Goal: Transaction & Acquisition: Download file/media

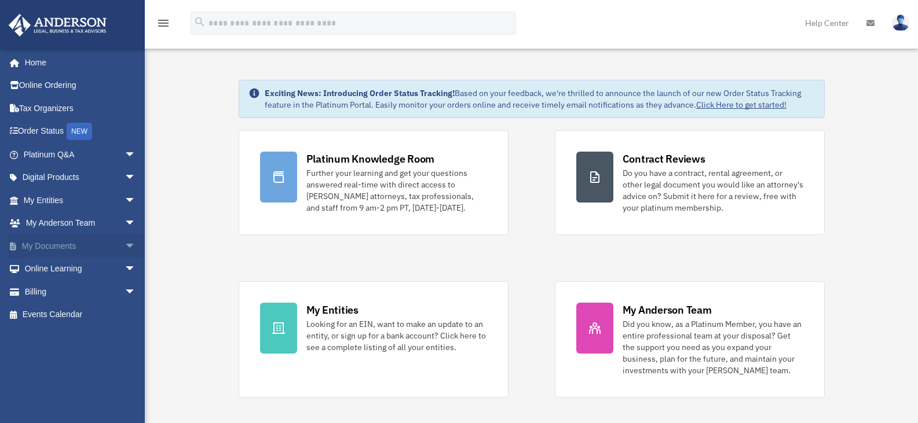
click at [69, 240] on link "My Documents arrow_drop_down" at bounding box center [80, 246] width 145 height 23
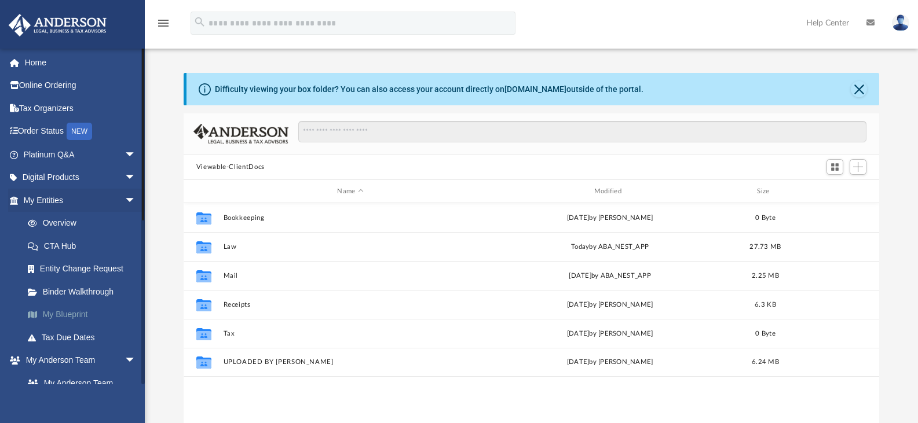
scroll to position [9, 9]
click at [125, 201] on span "arrow_drop_down" at bounding box center [136, 201] width 23 height 24
click at [50, 338] on link "Box" at bounding box center [84, 337] width 137 height 23
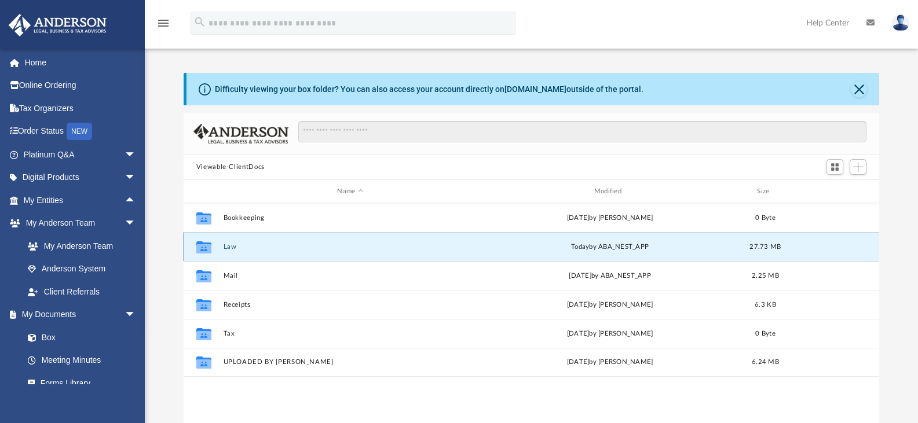
click at [225, 246] on button "Law" at bounding box center [350, 247] width 254 height 8
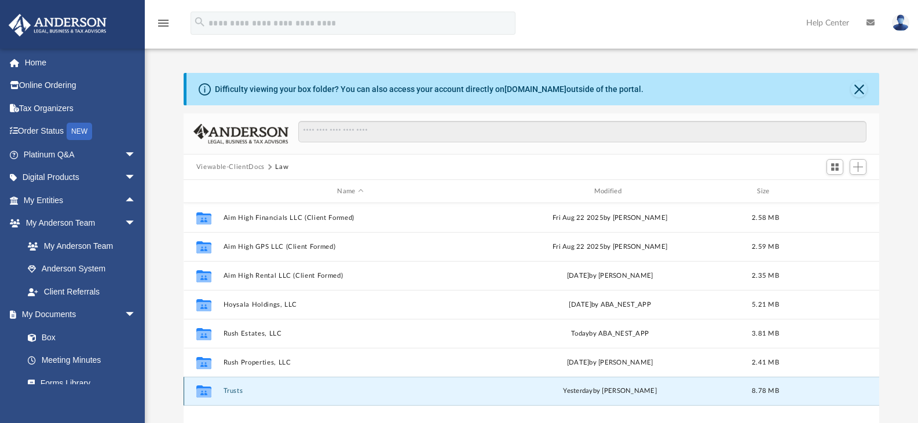
click at [230, 392] on button "Trusts" at bounding box center [350, 391] width 254 height 8
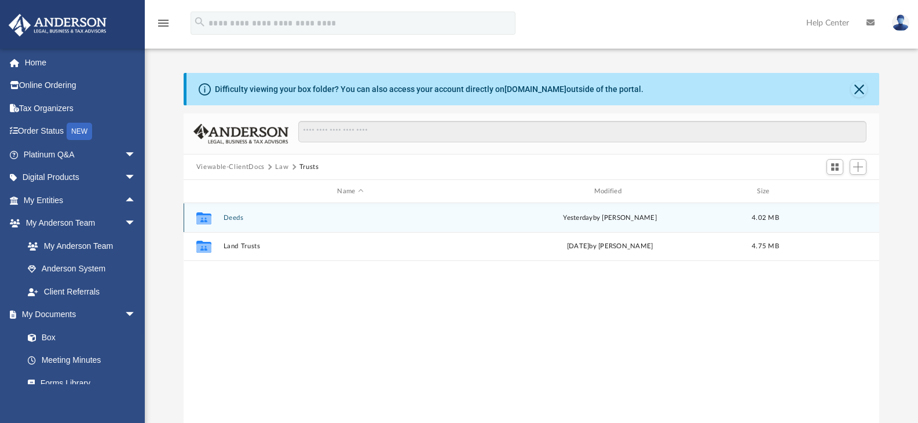
click at [233, 215] on button "Deeds" at bounding box center [350, 218] width 254 height 8
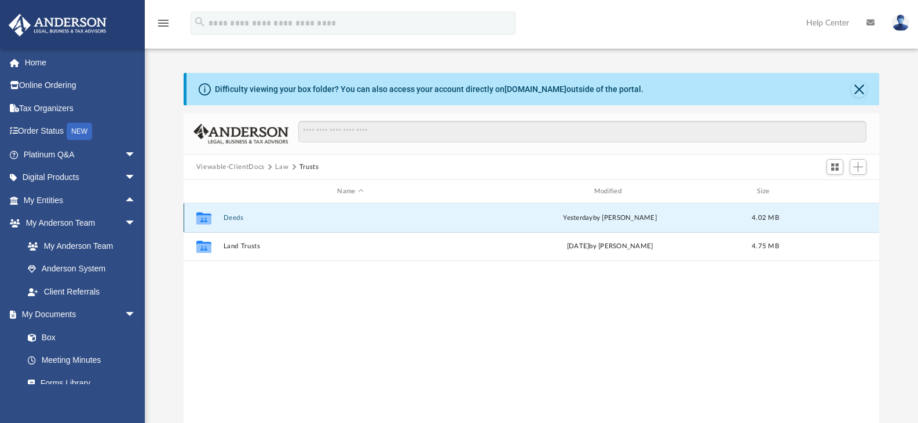
click at [233, 215] on button "Deeds" at bounding box center [350, 218] width 254 height 8
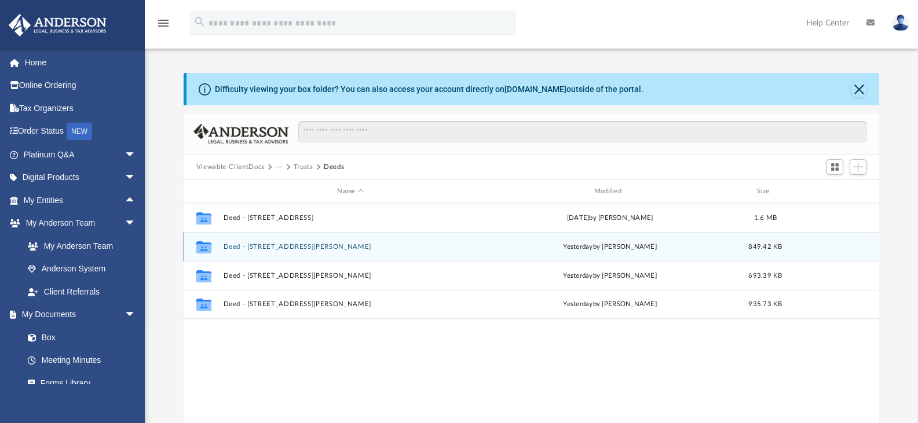
click at [314, 252] on div "Collaborated Folder Deed - [STREET_ADDRESS][GEOGRAPHIC_DATA][PERSON_NAME]A [DAT…" at bounding box center [532, 246] width 696 height 29
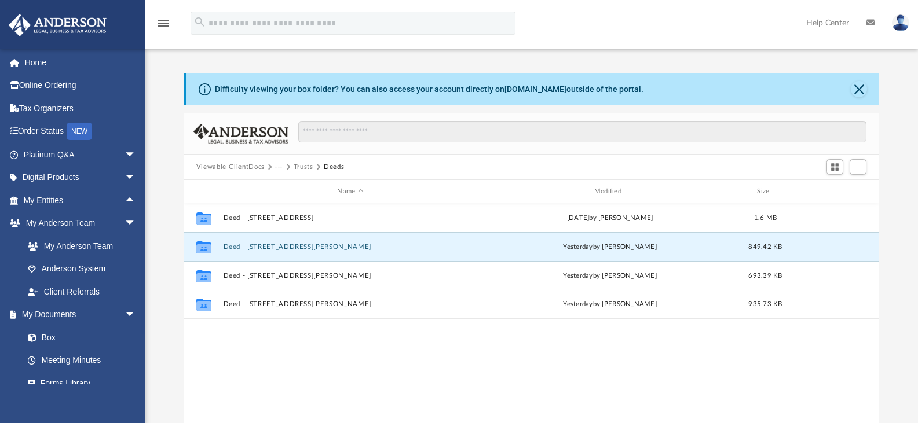
click at [206, 247] on icon "grid" at bounding box center [203, 247] width 15 height 12
click at [250, 247] on button "Deed - [STREET_ADDRESS][PERSON_NAME]" at bounding box center [350, 247] width 254 height 8
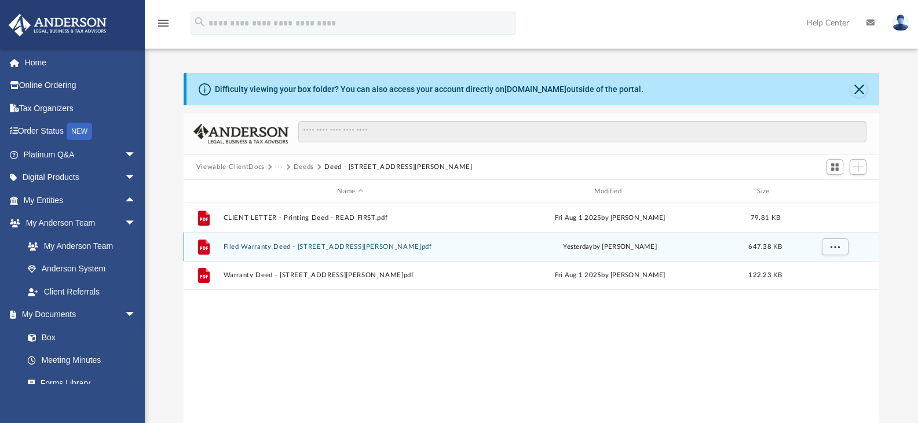
click at [363, 245] on button "Filed Warranty Deed - [STREET_ADDRESS][PERSON_NAME]pdf" at bounding box center [350, 247] width 254 height 8
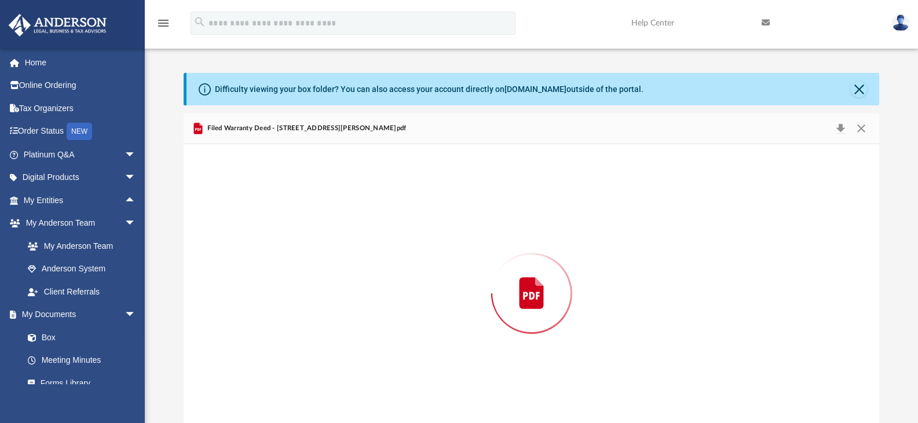
scroll to position [20, 0]
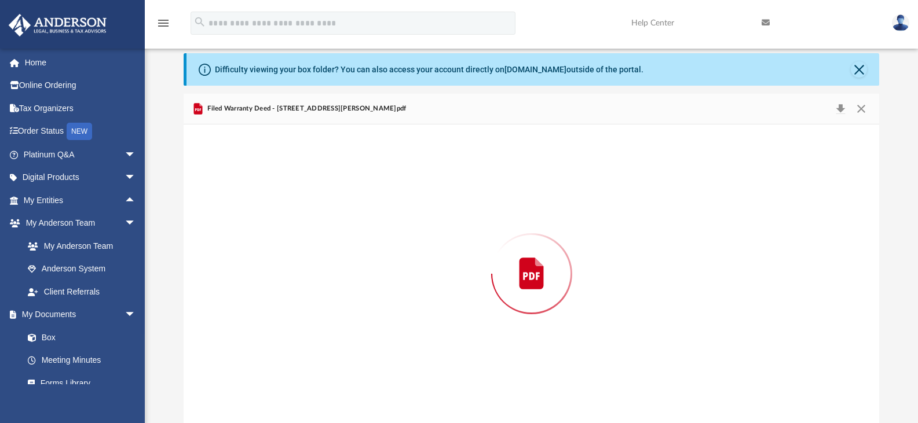
click at [363, 245] on div "Preview" at bounding box center [532, 274] width 696 height 299
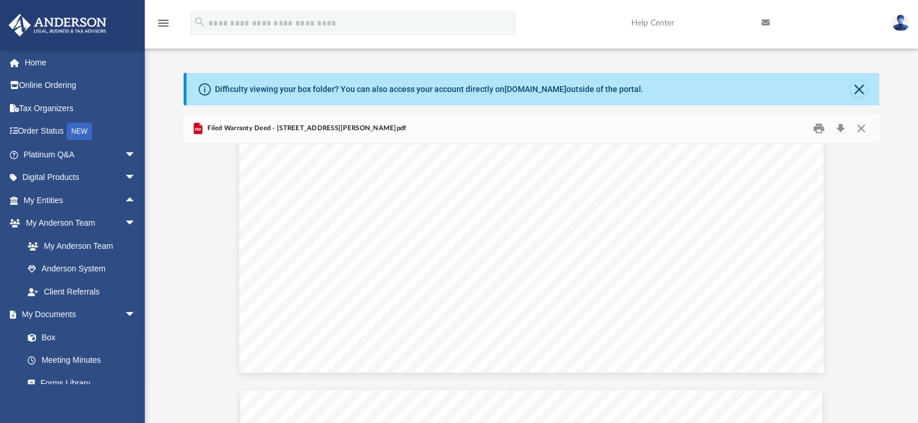
scroll to position [0, 0]
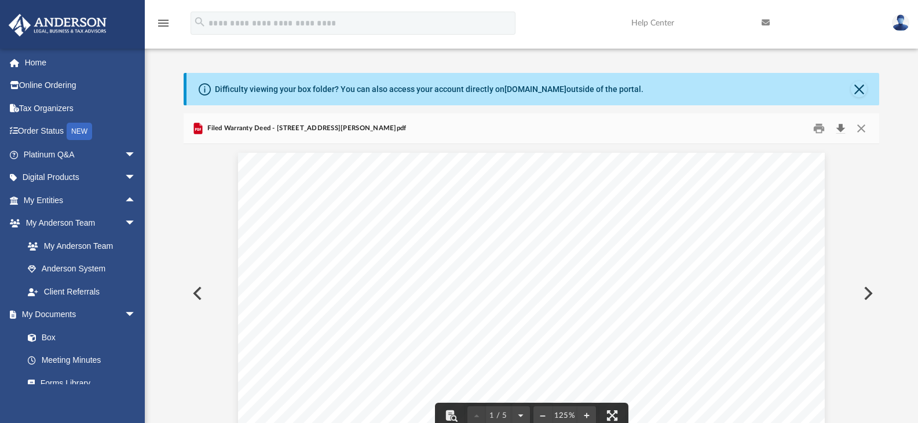
click at [841, 129] on button "Download" at bounding box center [840, 129] width 21 height 18
click at [858, 90] on button "Close" at bounding box center [859, 89] width 16 height 16
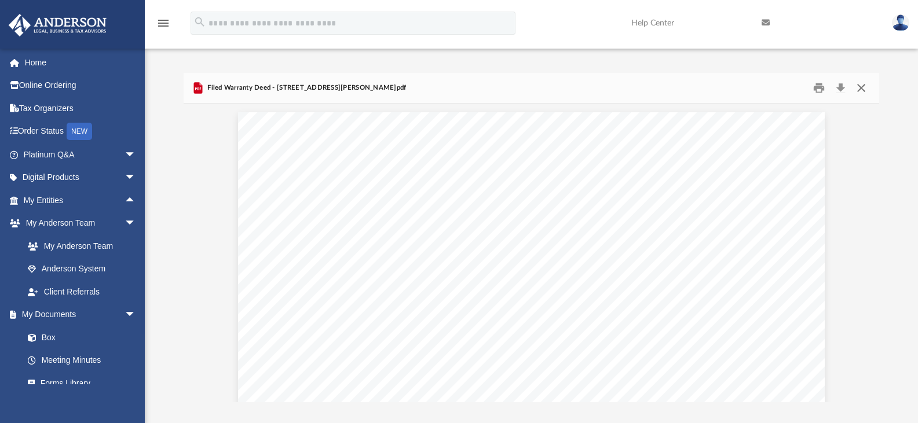
click at [859, 90] on button "Close" at bounding box center [861, 88] width 21 height 18
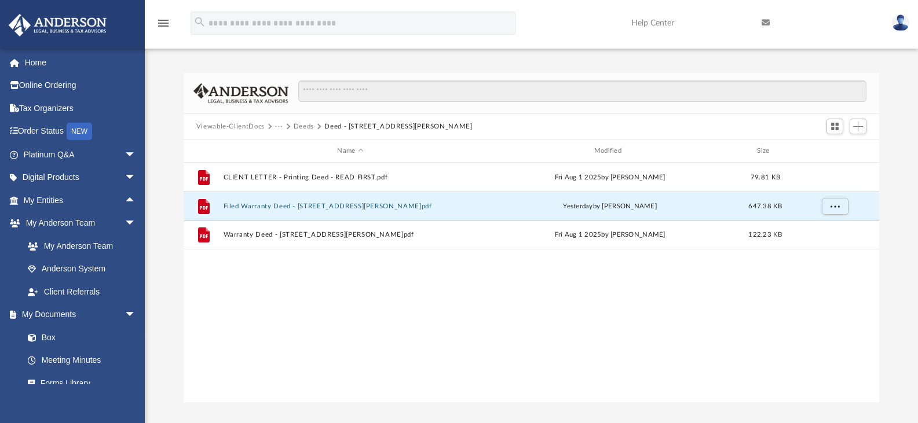
click at [331, 129] on button "Deed - [STREET_ADDRESS][PERSON_NAME]" at bounding box center [398, 127] width 148 height 10
click at [299, 129] on button "Deeds" at bounding box center [304, 127] width 20 height 10
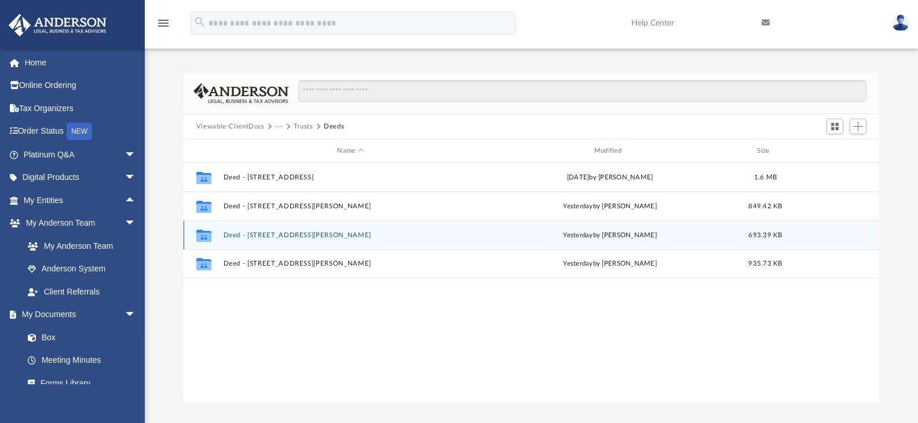
click at [293, 239] on button "Deed - [STREET_ADDRESS][PERSON_NAME]" at bounding box center [350, 236] width 254 height 8
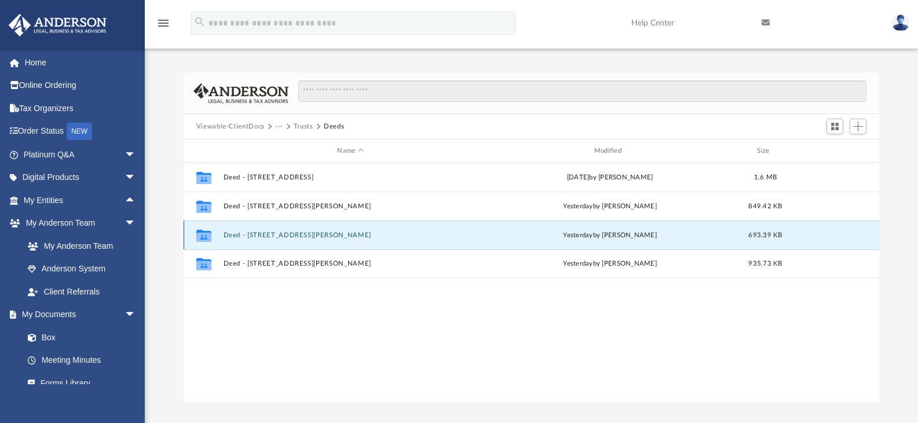
click at [293, 239] on button "Deed - [STREET_ADDRESS][PERSON_NAME]" at bounding box center [350, 236] width 254 height 8
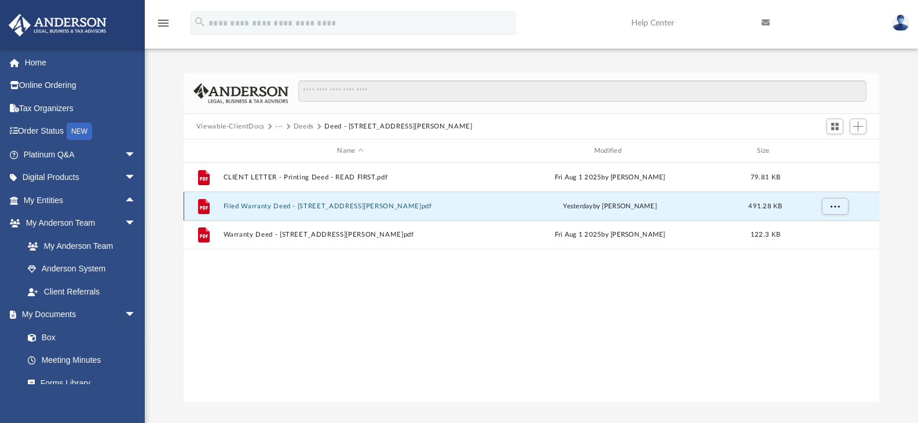
click at [315, 205] on button "Filed Warranty Deed - [STREET_ADDRESS][PERSON_NAME]pdf" at bounding box center [350, 207] width 254 height 8
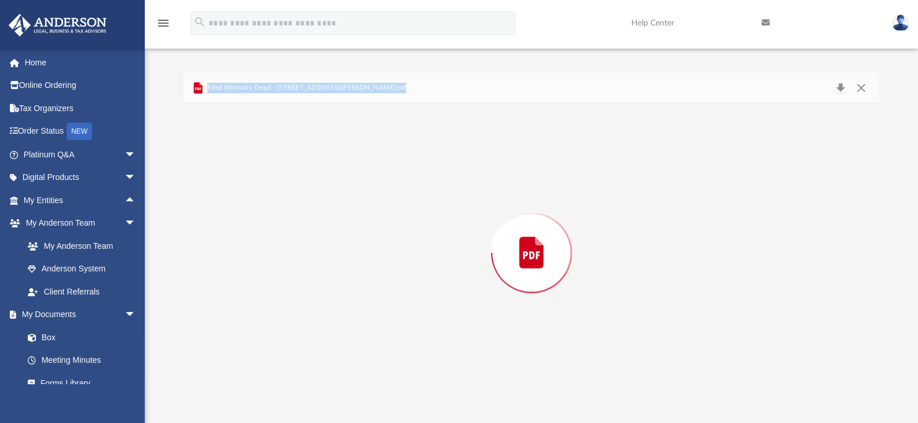
click at [315, 205] on div "Preview" at bounding box center [532, 253] width 696 height 299
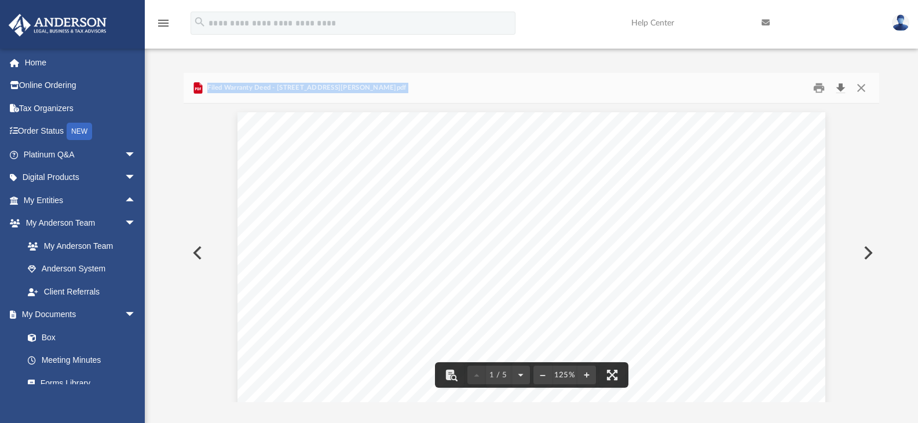
click at [836, 89] on button "Download" at bounding box center [840, 88] width 21 height 18
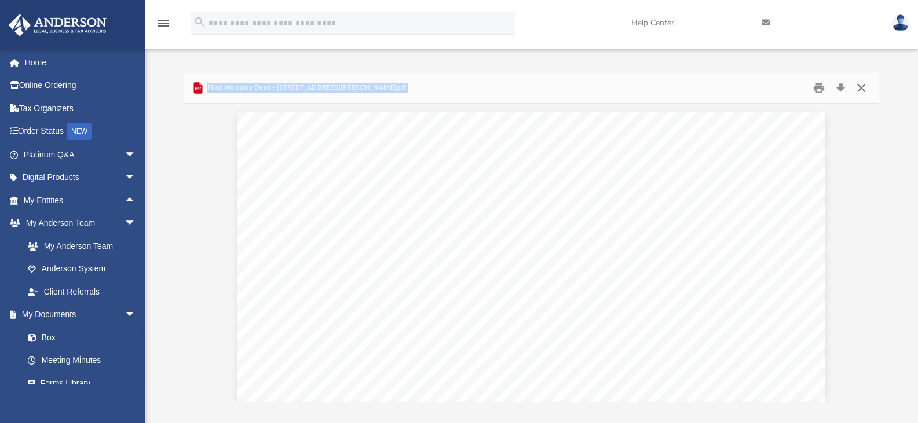
click at [861, 88] on button "Close" at bounding box center [861, 88] width 21 height 18
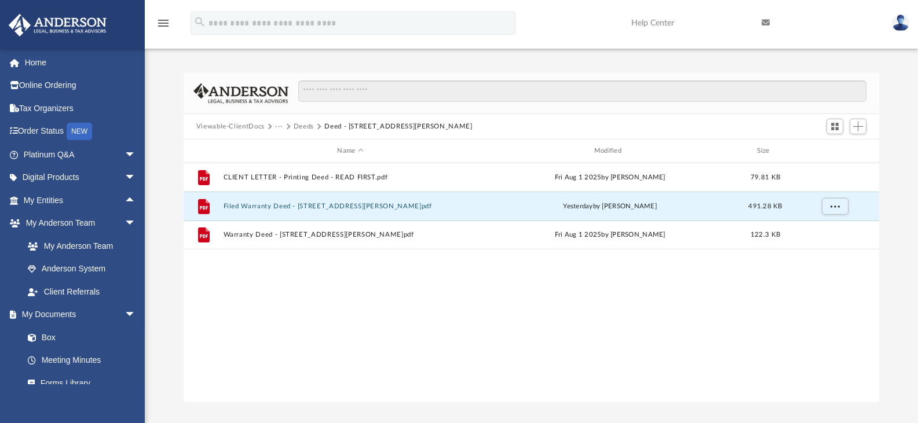
click at [308, 126] on button "Deeds" at bounding box center [304, 127] width 20 height 10
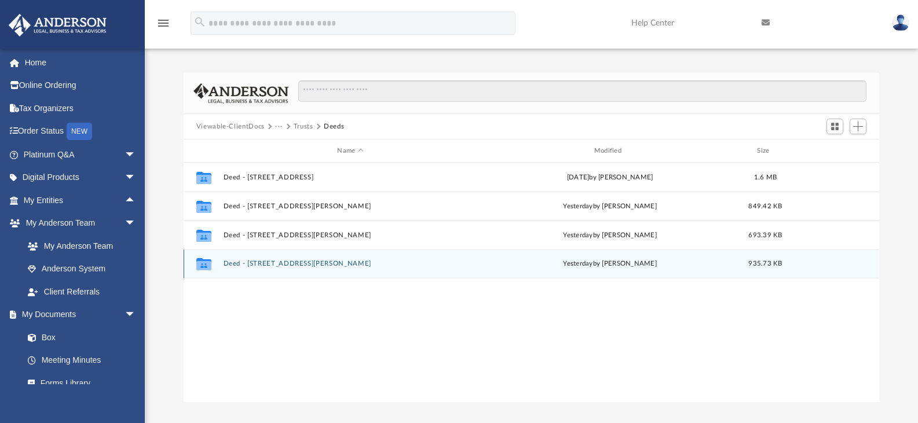
click at [279, 263] on button "Deed - [STREET_ADDRESS][PERSON_NAME]" at bounding box center [350, 264] width 254 height 8
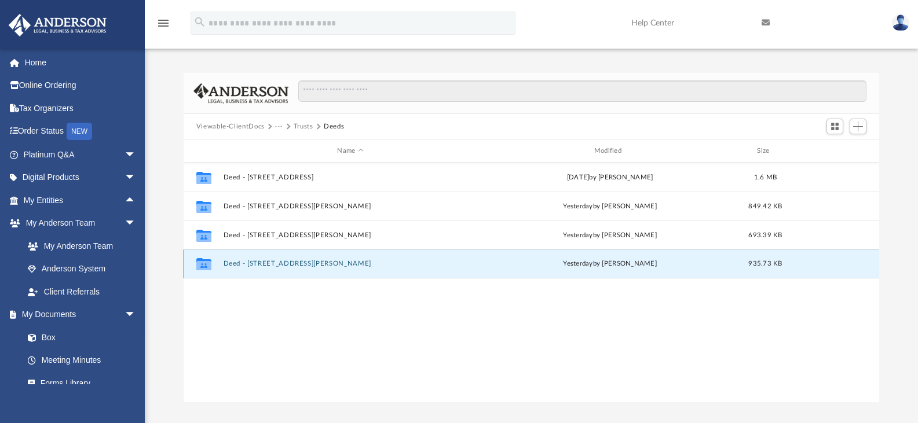
click at [279, 263] on button "Deed - [STREET_ADDRESS][PERSON_NAME]" at bounding box center [350, 264] width 254 height 8
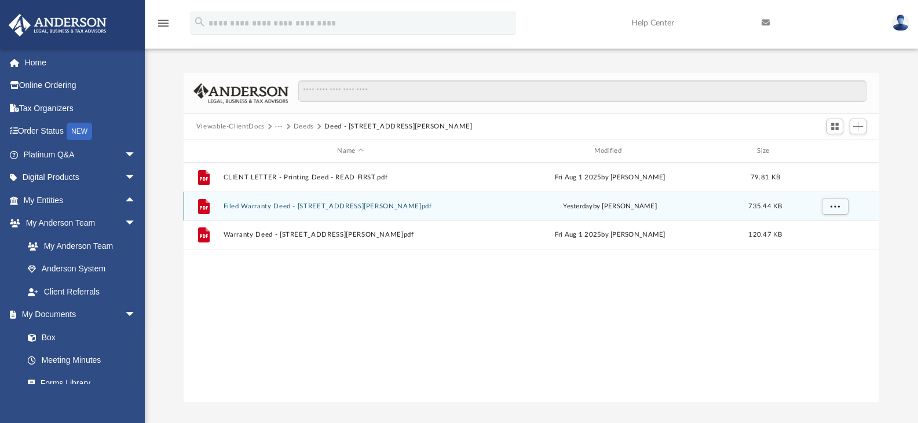
click at [261, 203] on button "Filed Warranty Deed - [STREET_ADDRESS][PERSON_NAME]pdf" at bounding box center [350, 207] width 254 height 8
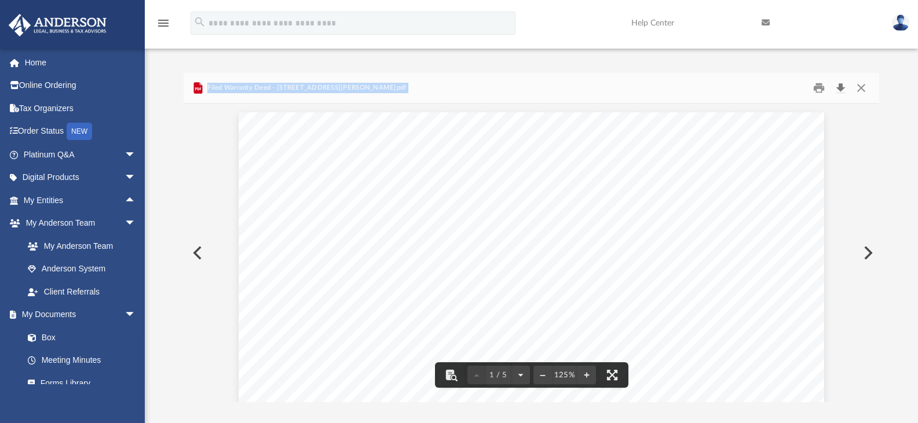
click at [838, 88] on button "Download" at bounding box center [840, 88] width 21 height 18
